Goal: Check status: Check status

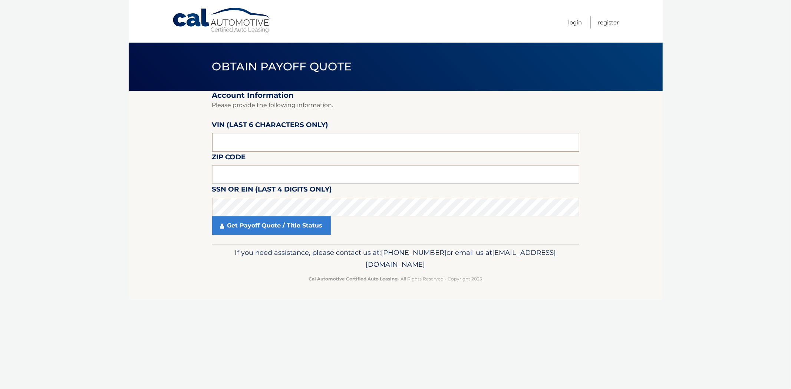
drag, startPoint x: 236, startPoint y: 142, endPoint x: 197, endPoint y: 145, distance: 39.4
click at [197, 145] on section "Account Information Please provide the following information. [PERSON_NAME] (la…" at bounding box center [396, 167] width 534 height 153
drag, startPoint x: 237, startPoint y: 144, endPoint x: 197, endPoint y: 150, distance: 41.3
click at [197, 150] on section "Account Information Please provide the following information. [PERSON_NAME] (la…" at bounding box center [396, 167] width 534 height 153
click at [239, 179] on input "text" at bounding box center [395, 174] width 367 height 19
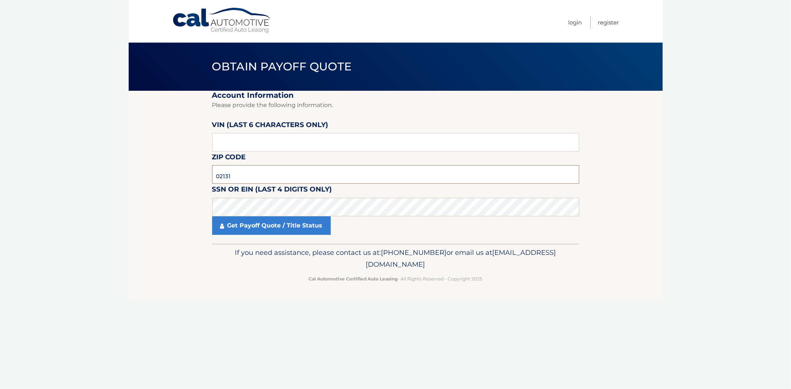
type input "02131"
drag, startPoint x: 235, startPoint y: 145, endPoint x: 189, endPoint y: 145, distance: 46.0
click at [189, 145] on section "Account Information Please provide the following information. [PERSON_NAME] (la…" at bounding box center [396, 167] width 534 height 153
type input "532699"
click at [265, 229] on link "Get Payoff Quote / Title Status" at bounding box center [271, 226] width 119 height 19
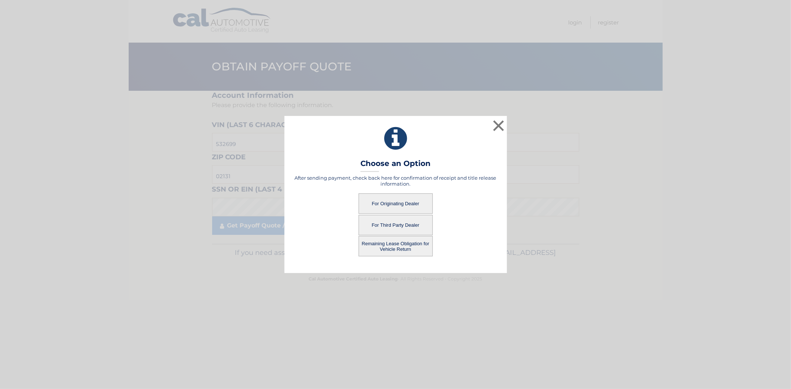
click at [407, 203] on button "For Originating Dealer" at bounding box center [396, 204] width 74 height 20
click at [393, 203] on button "For Originating Dealer" at bounding box center [396, 204] width 74 height 20
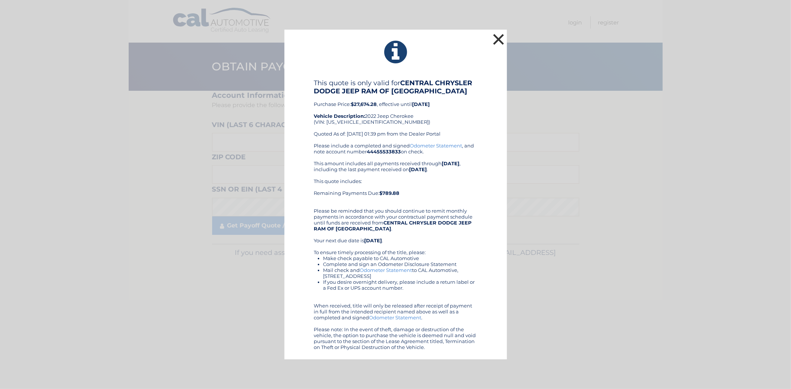
click at [498, 39] on button "×" at bounding box center [498, 39] width 15 height 15
